Goal: Information Seeking & Learning: Understand process/instructions

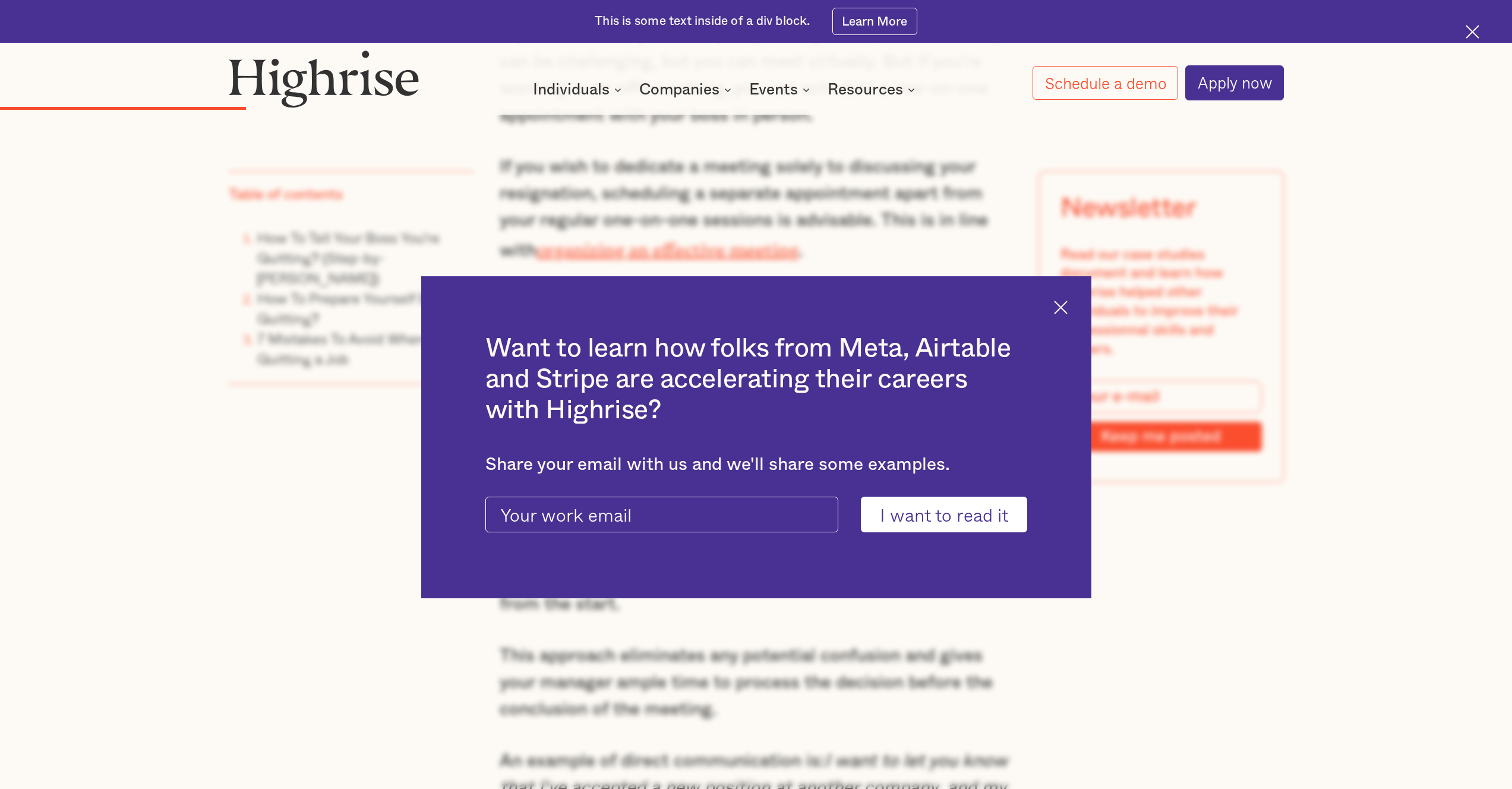
scroll to position [3015, 0]
click at [1068, 309] on img at bounding box center [1060, 307] width 14 height 14
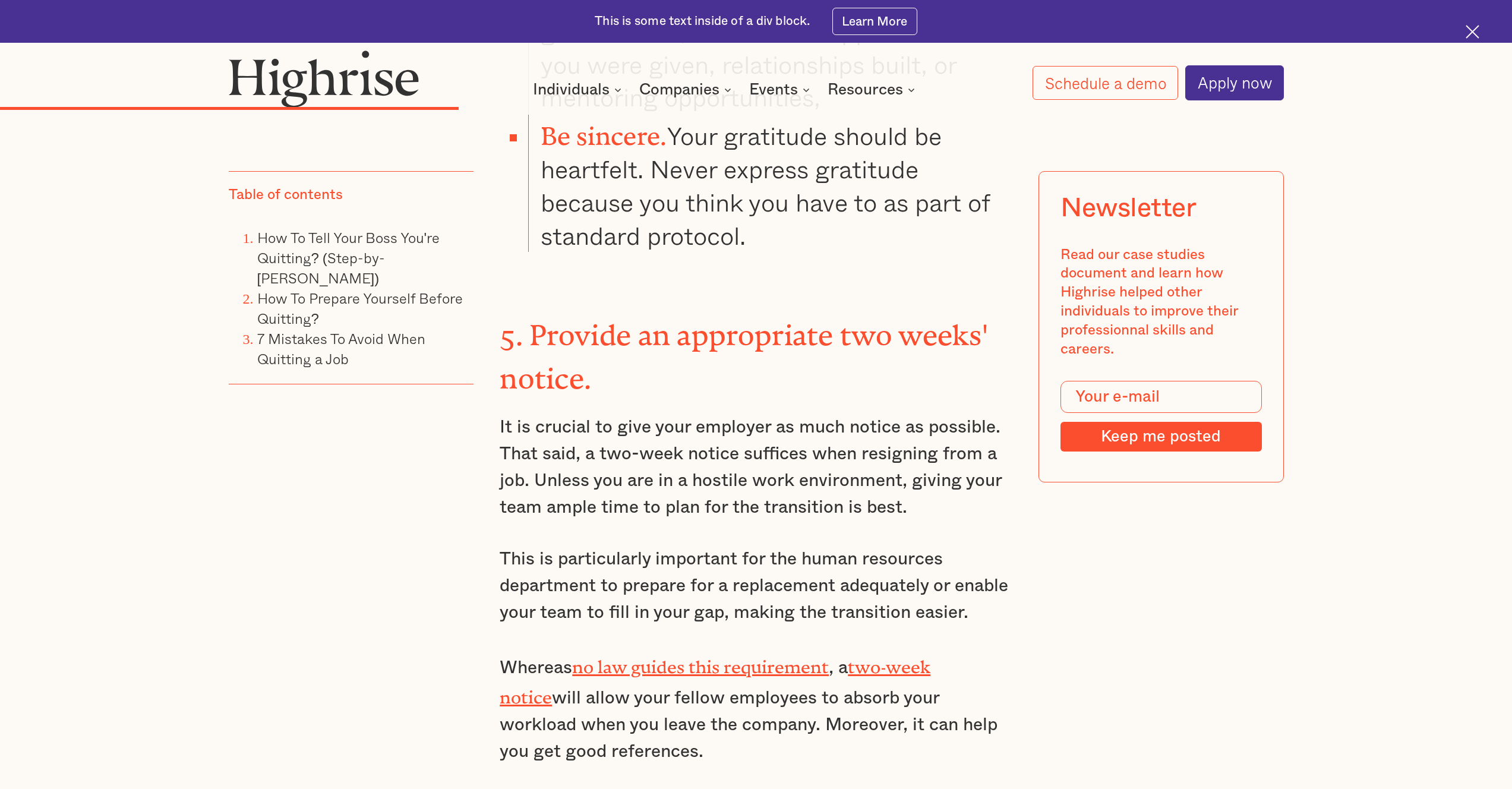
scroll to position [4971, 0]
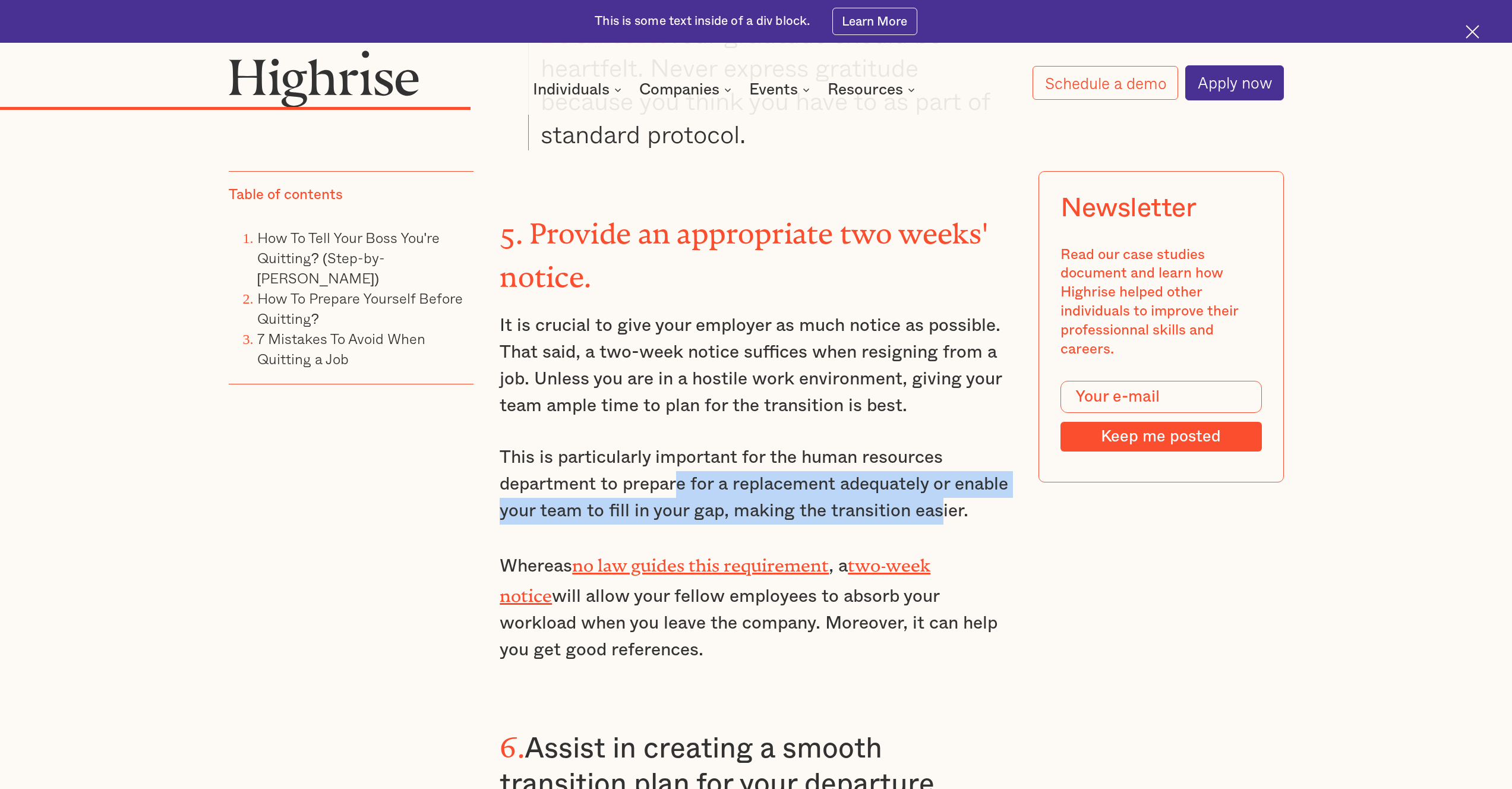
drag, startPoint x: 674, startPoint y: 399, endPoint x: 939, endPoint y: 417, distance: 265.6
click at [939, 444] on p "This is particularly important for the human resources department to prepare fo…" at bounding box center [756, 484] width 513 height 80
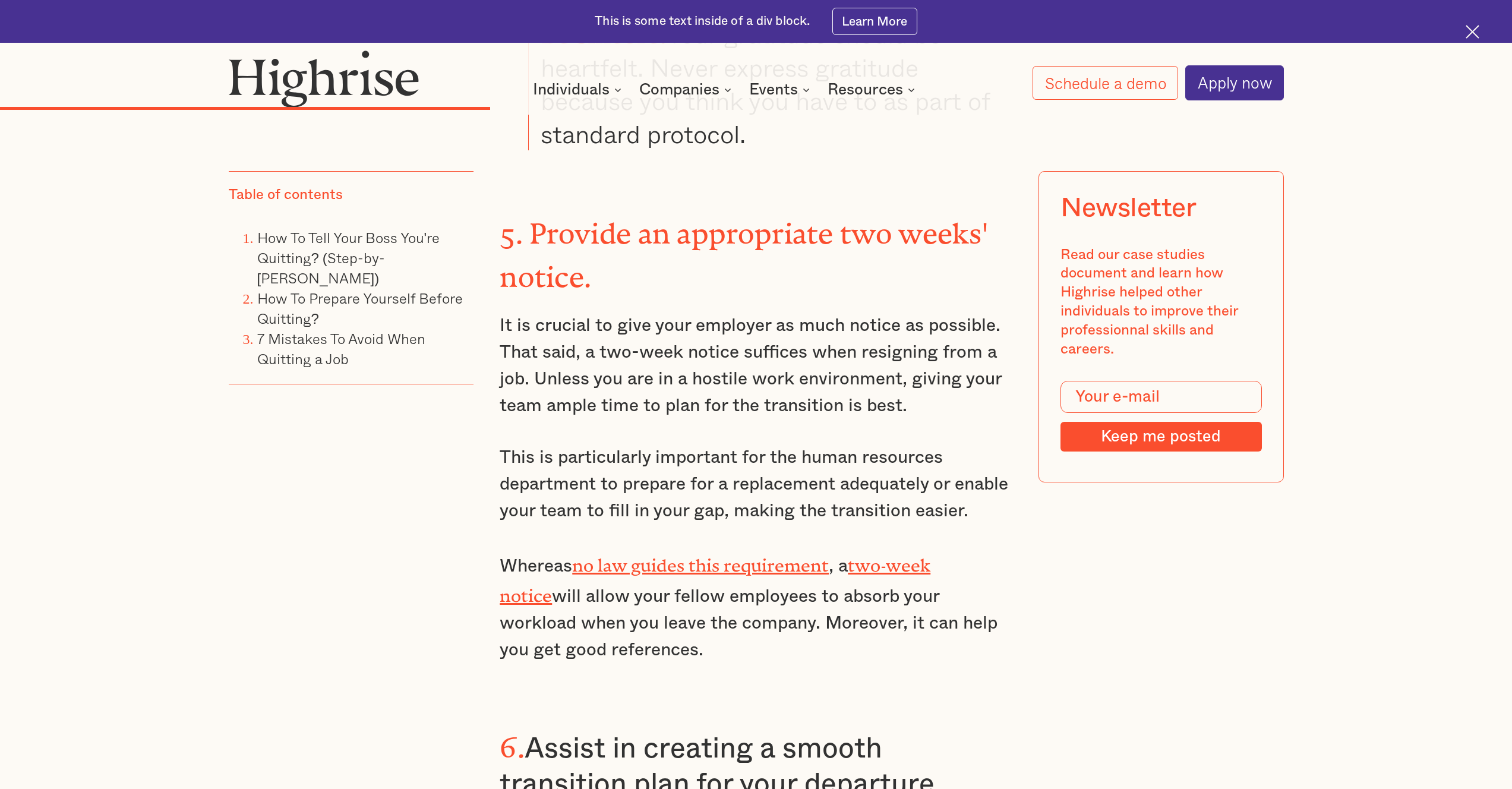
scroll to position [5178, 0]
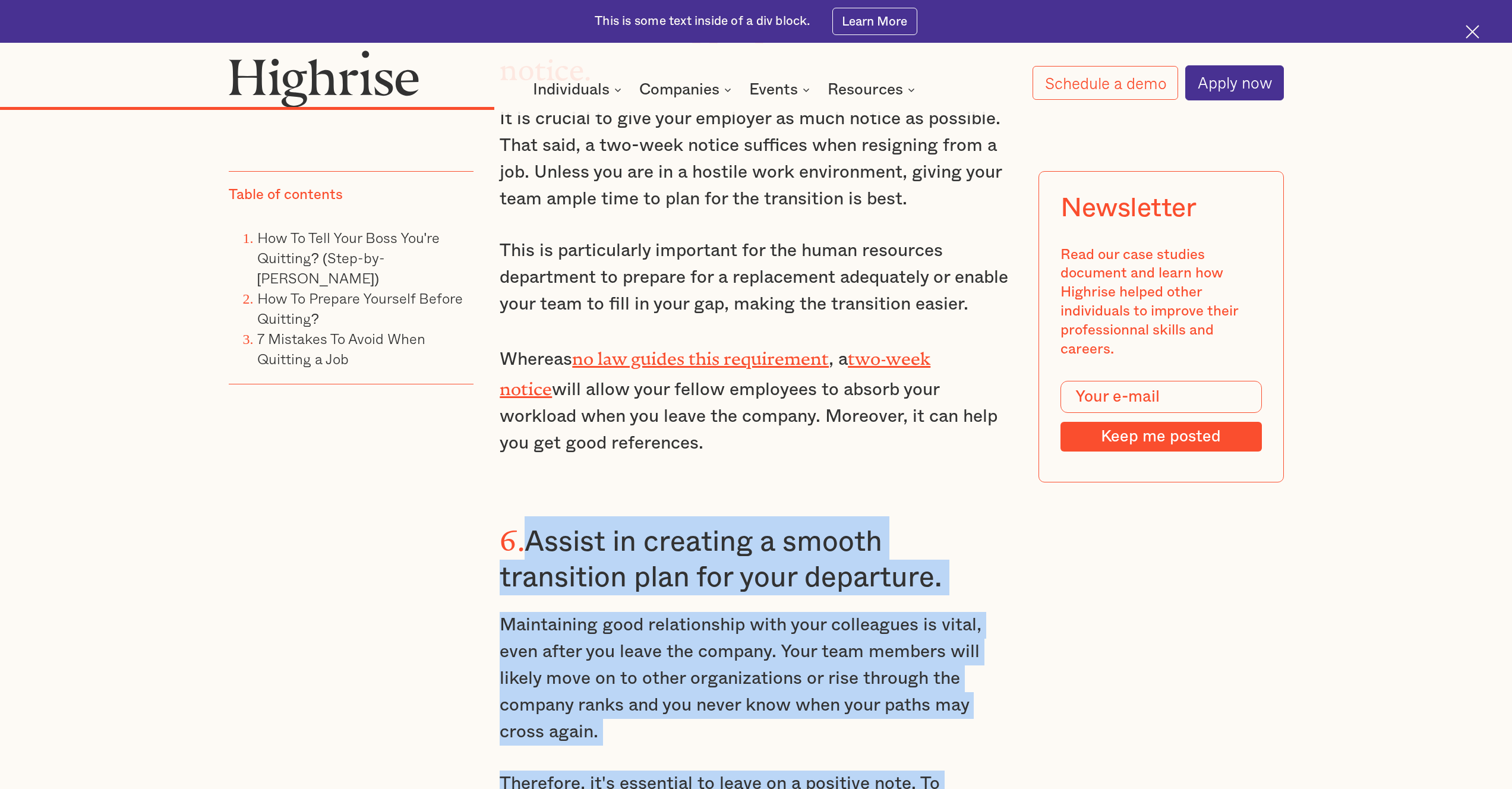
drag, startPoint x: 526, startPoint y: 437, endPoint x: 962, endPoint y: 699, distance: 508.7
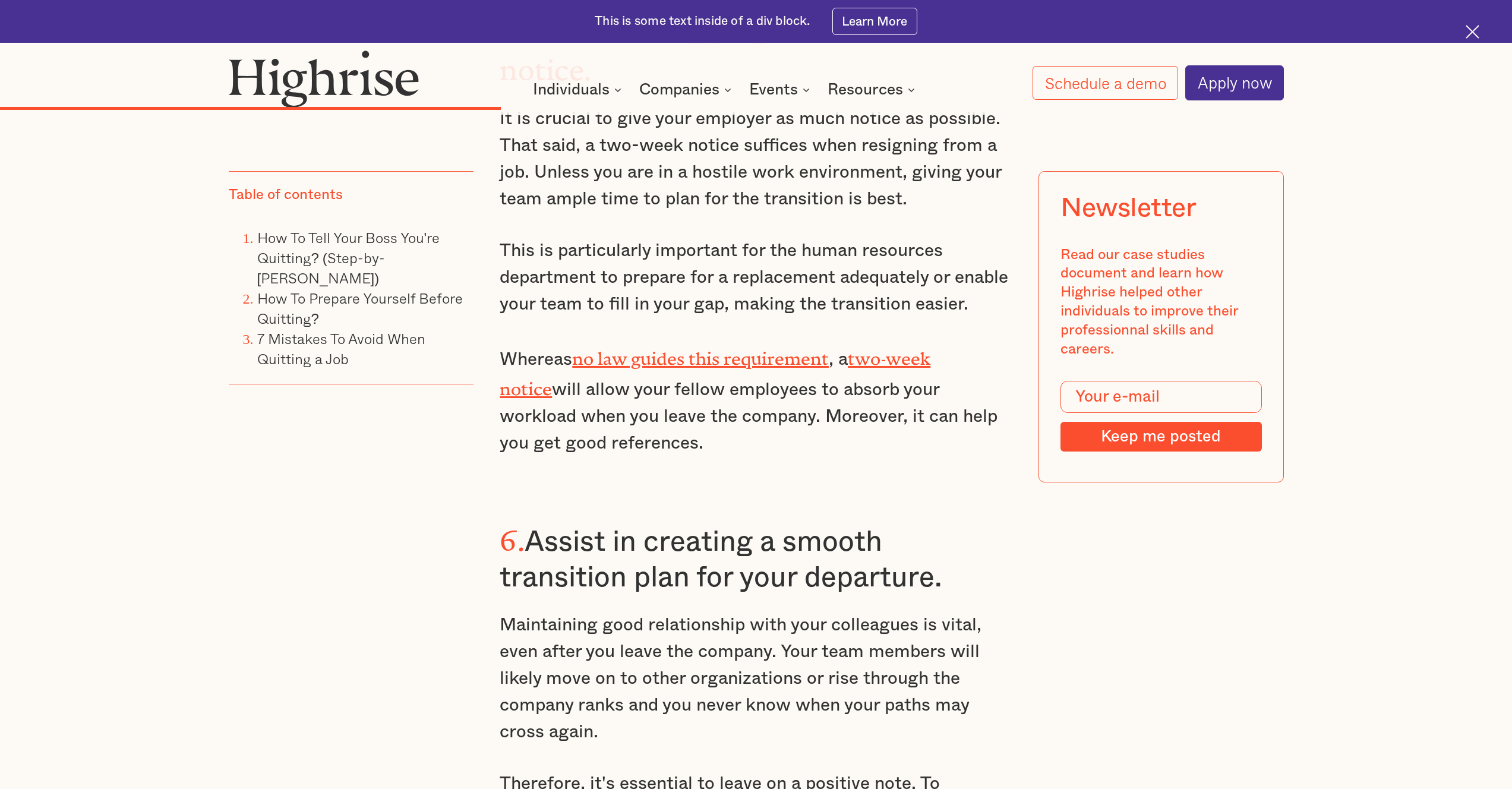
scroll to position [5402, 0]
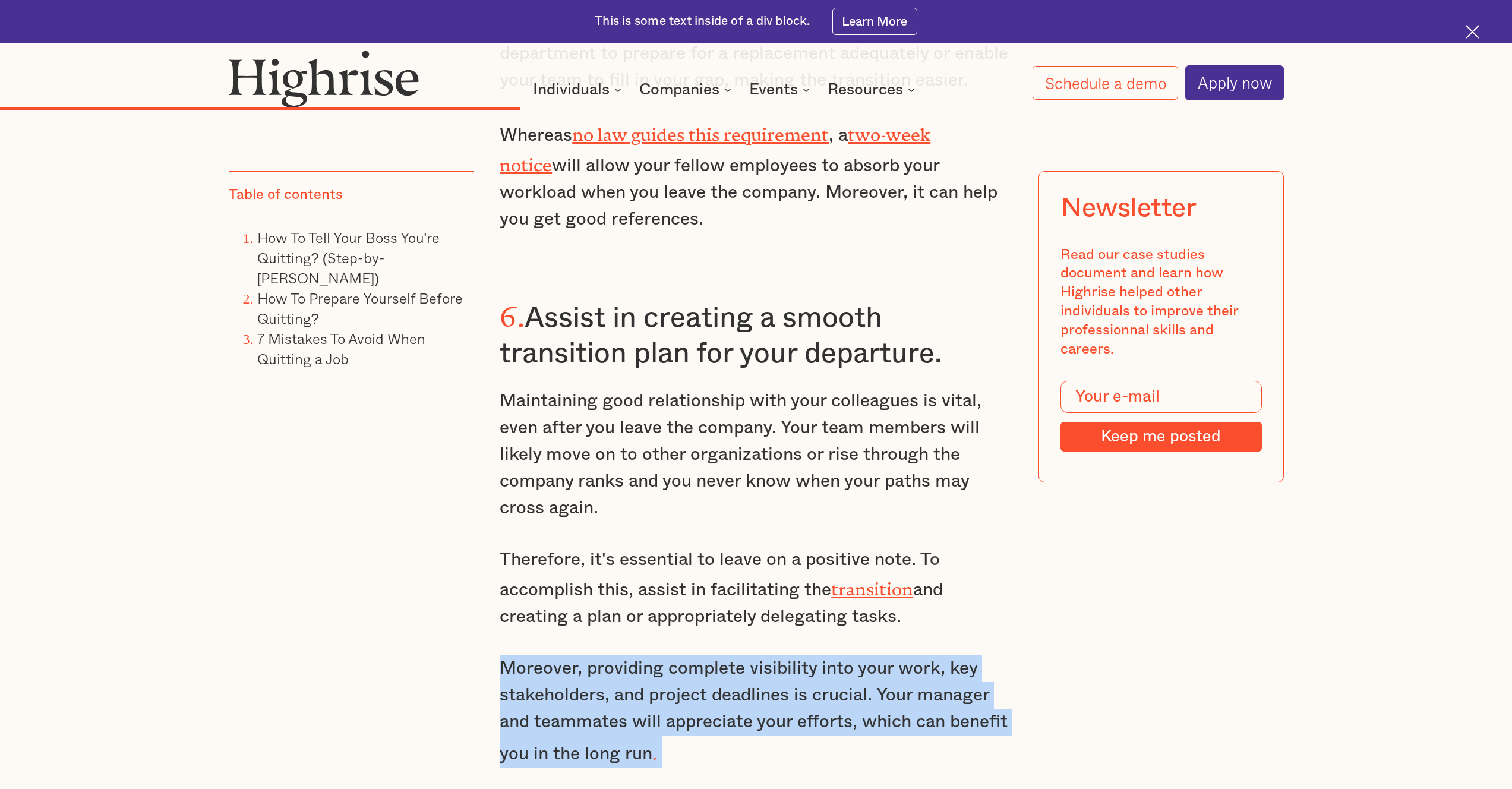
drag, startPoint x: 501, startPoint y: 566, endPoint x: 1115, endPoint y: 695, distance: 627.4
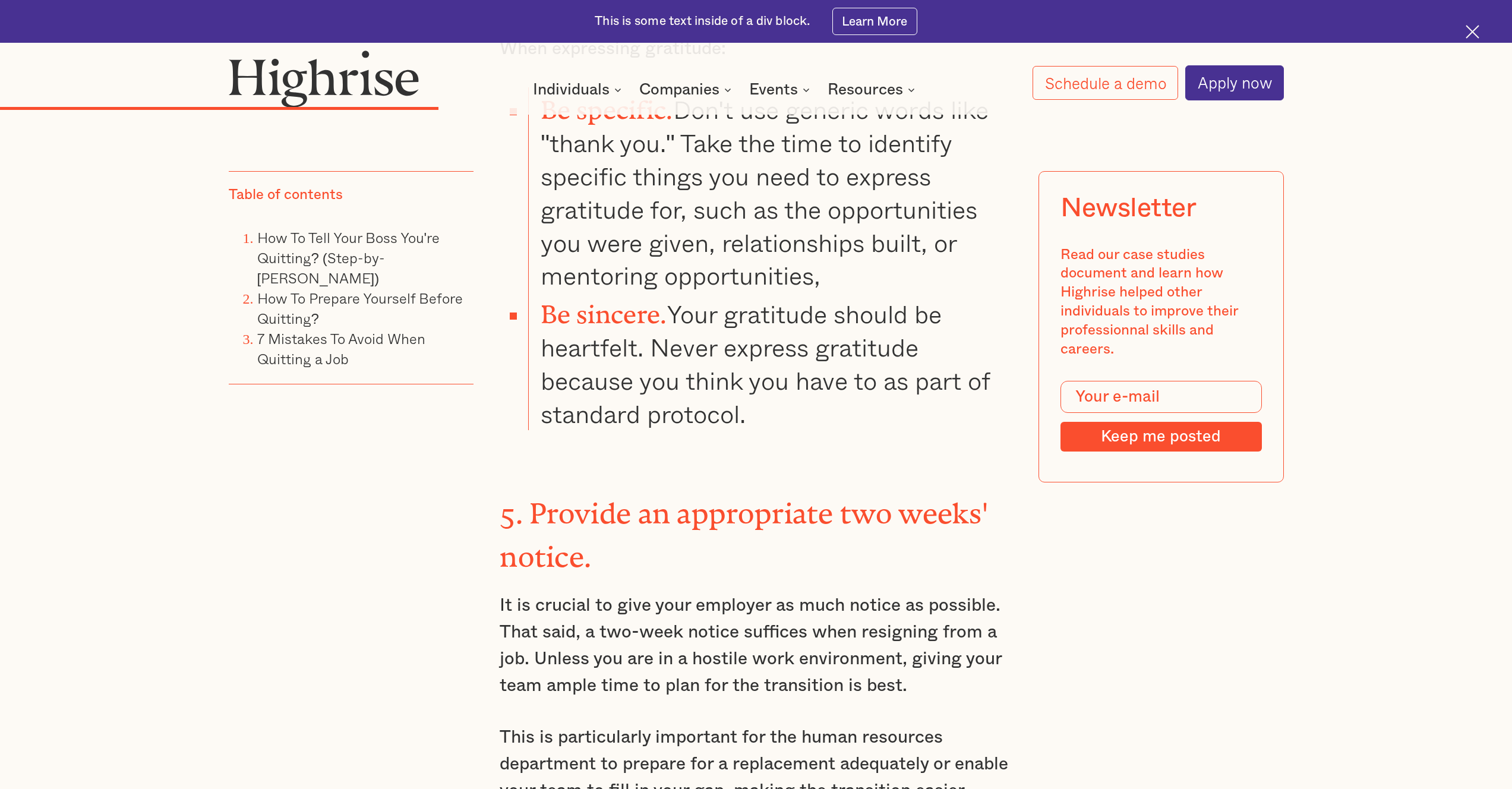
scroll to position [4915, 0]
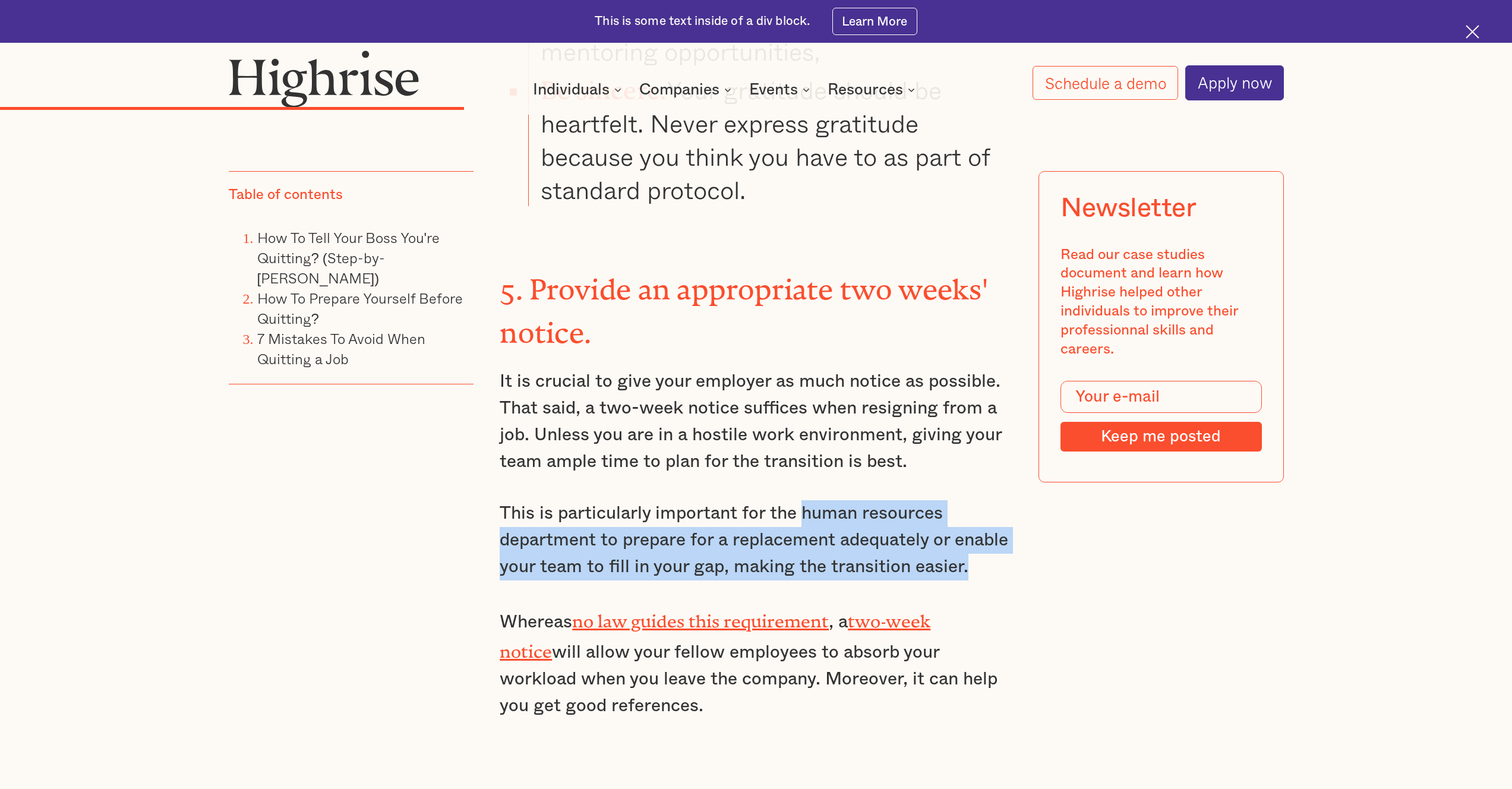
drag, startPoint x: 802, startPoint y: 427, endPoint x: 993, endPoint y: 481, distance: 198.5
click at [993, 500] on p "This is particularly important for the human resources department to prepare fo…" at bounding box center [756, 540] width 513 height 80
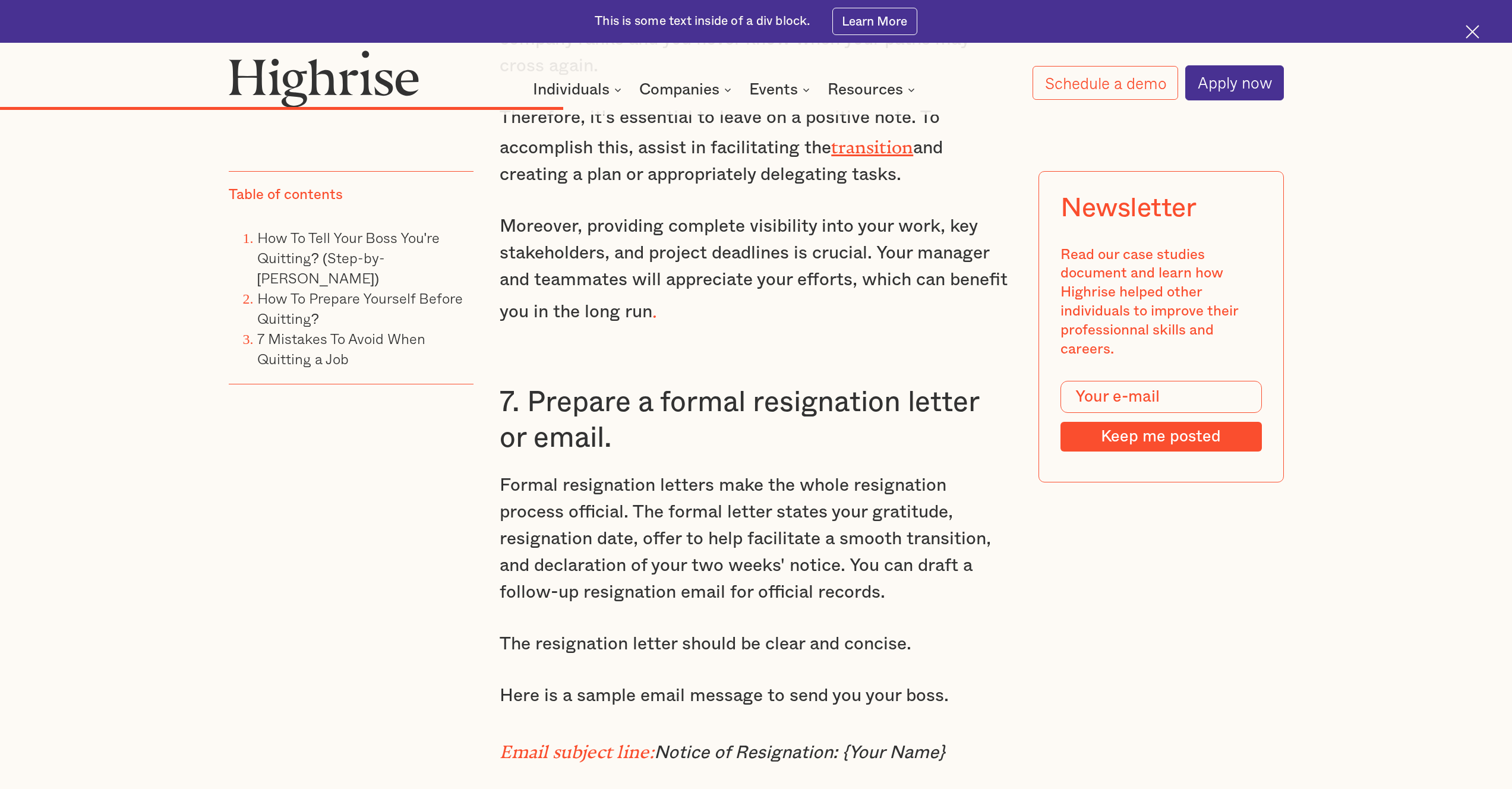
scroll to position [6060, 0]
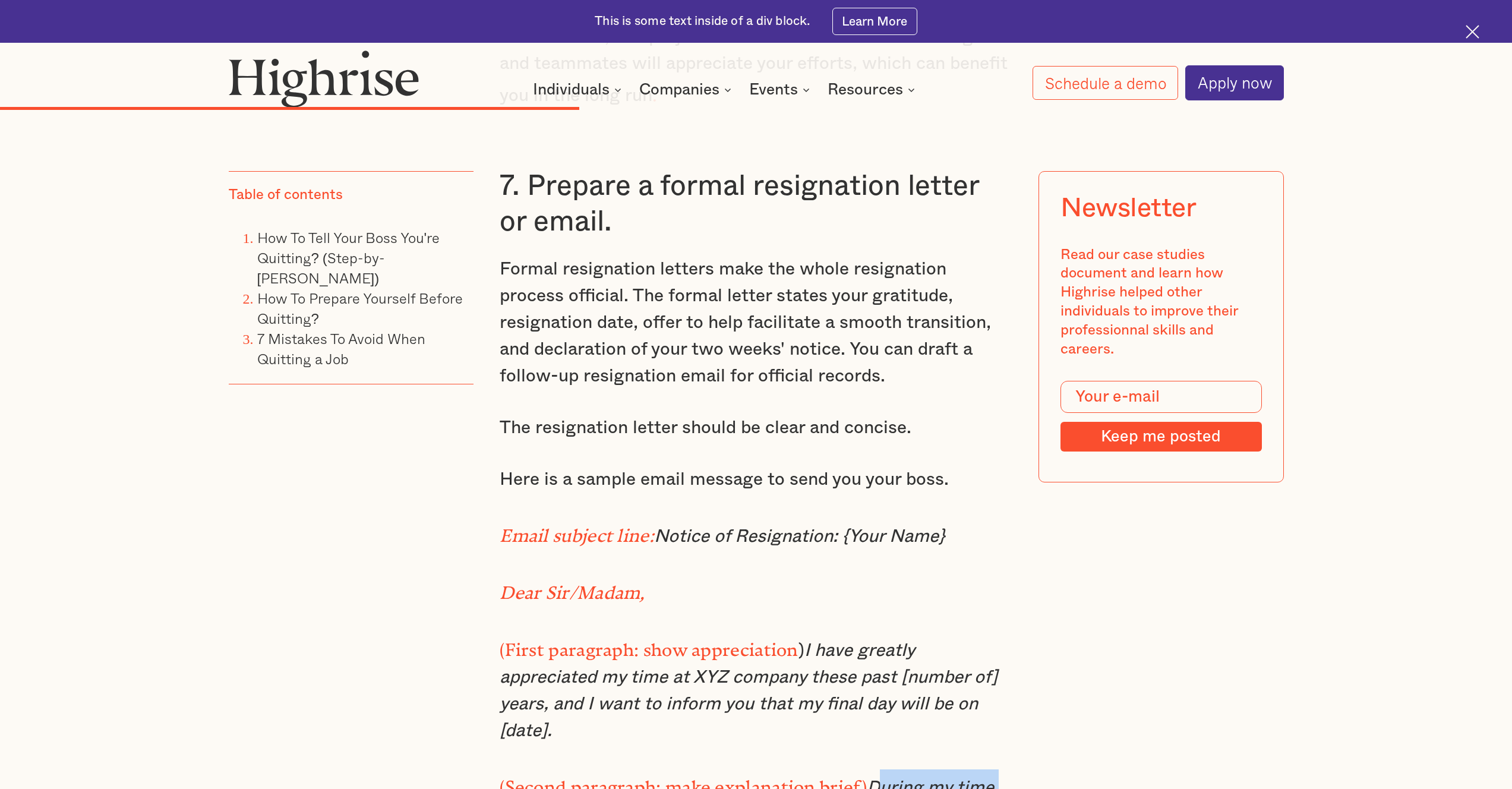
drag, startPoint x: 869, startPoint y: 661, endPoint x: 1007, endPoint y: 734, distance: 156.1
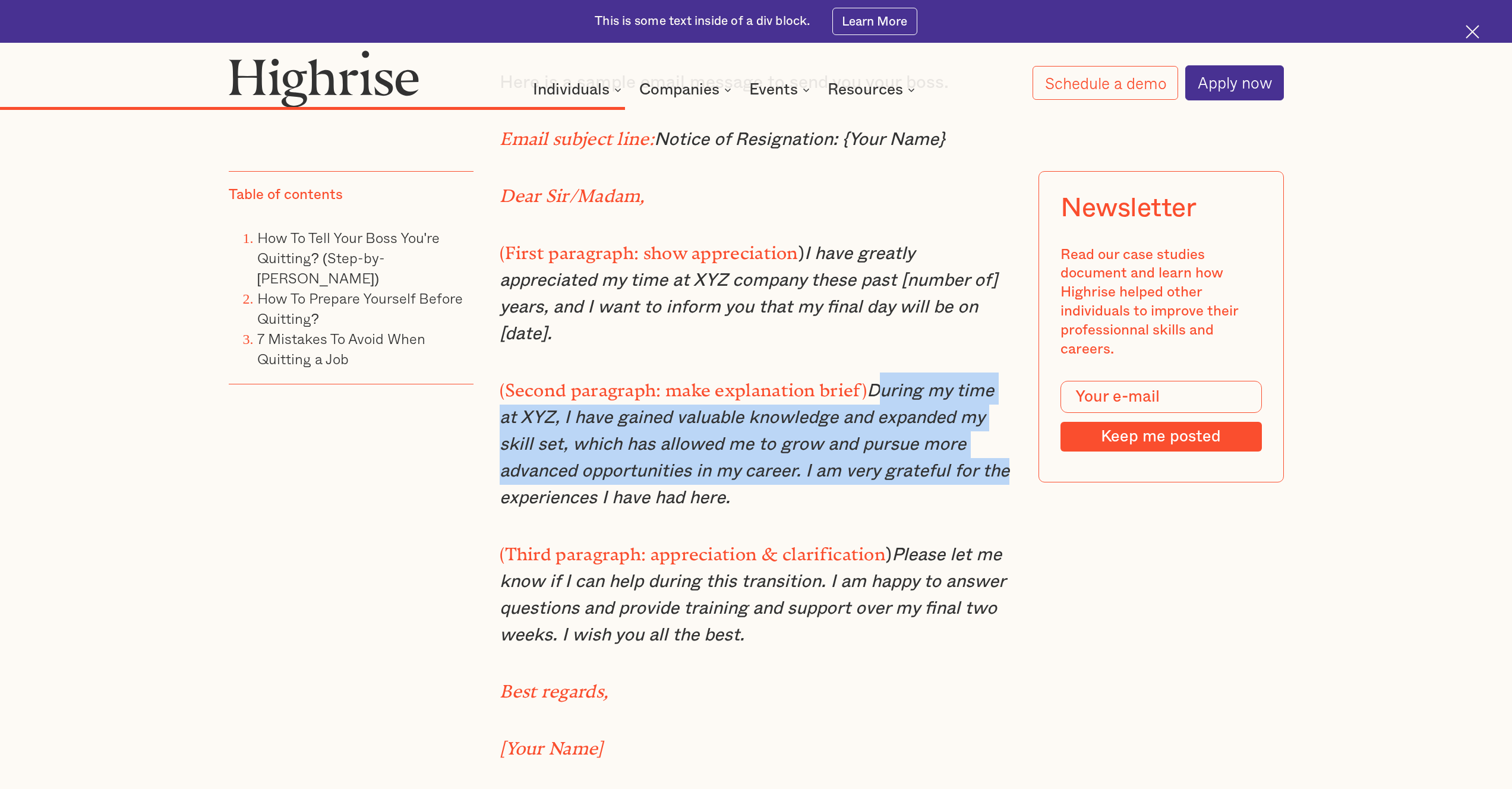
scroll to position [6459, 0]
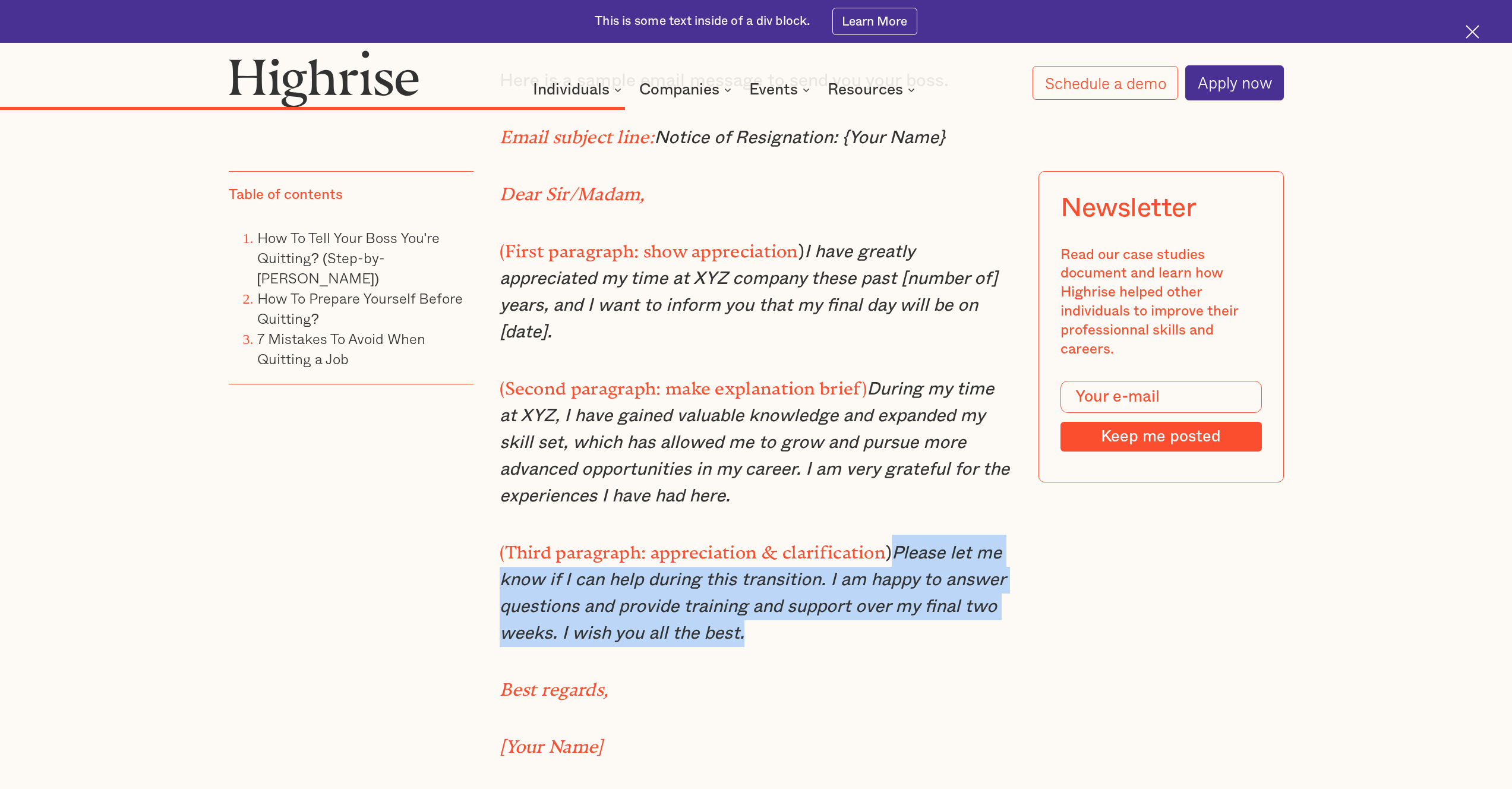
drag, startPoint x: 888, startPoint y: 415, endPoint x: 923, endPoint y: 501, distance: 92.8
click at [923, 535] on p "(Third paragraph: appreciation & clarification ) Please let me know if I can he…" at bounding box center [756, 591] width 513 height 112
